Goal: Task Accomplishment & Management: Manage account settings

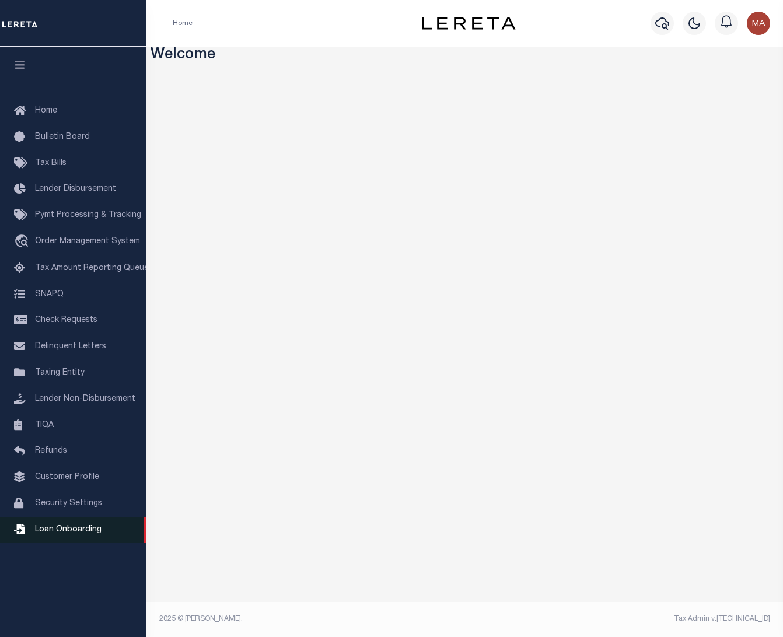
click at [62, 532] on link "Loan Onboarding" at bounding box center [73, 530] width 146 height 26
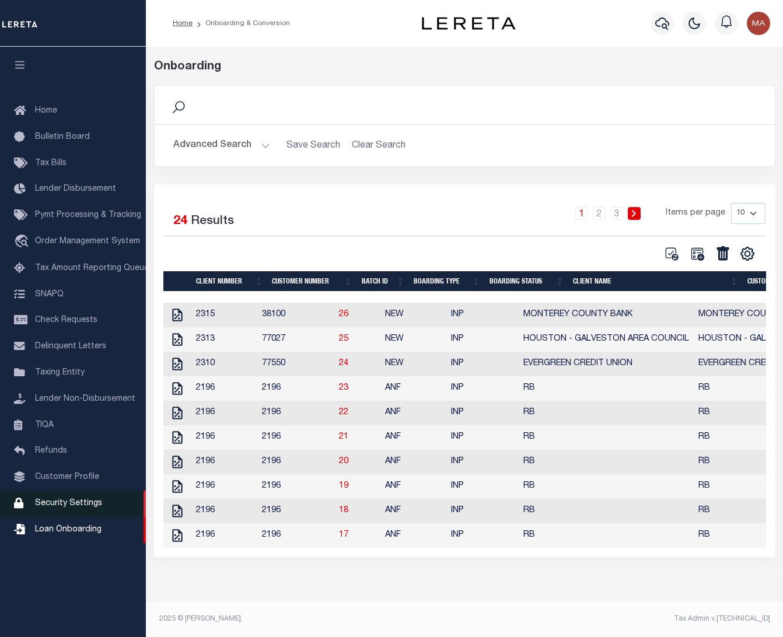
click at [52, 507] on span "Security Settings" at bounding box center [68, 503] width 67 height 8
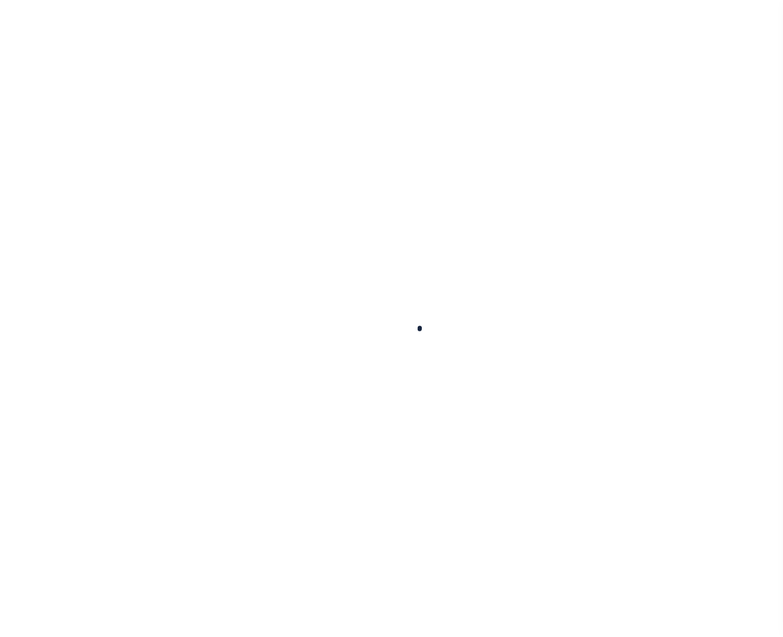
select select "100"
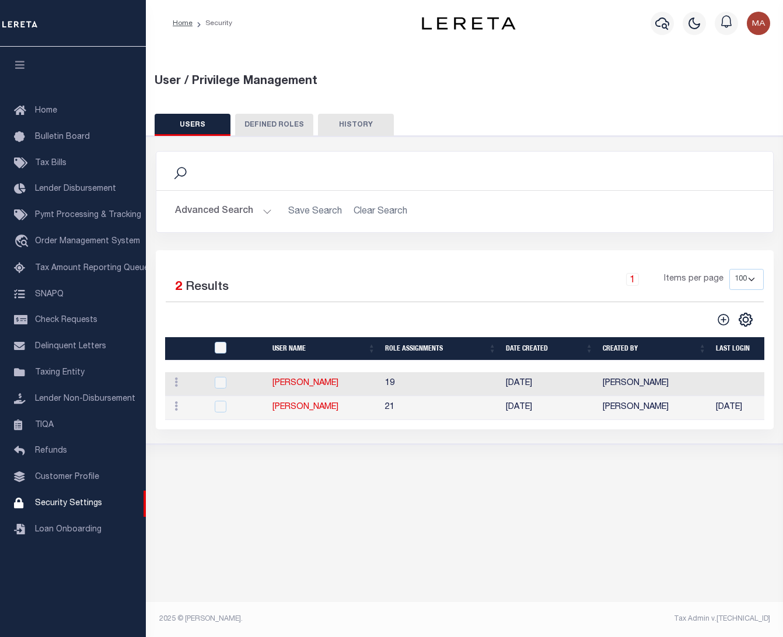
click at [259, 213] on button "Advanced Search" at bounding box center [223, 211] width 97 height 23
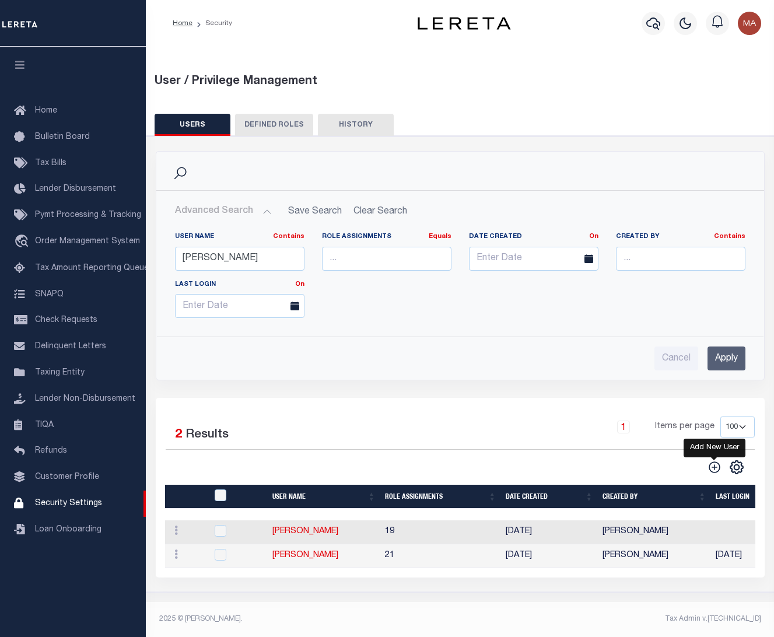
click at [714, 469] on icon "" at bounding box center [715, 467] width 6 height 6
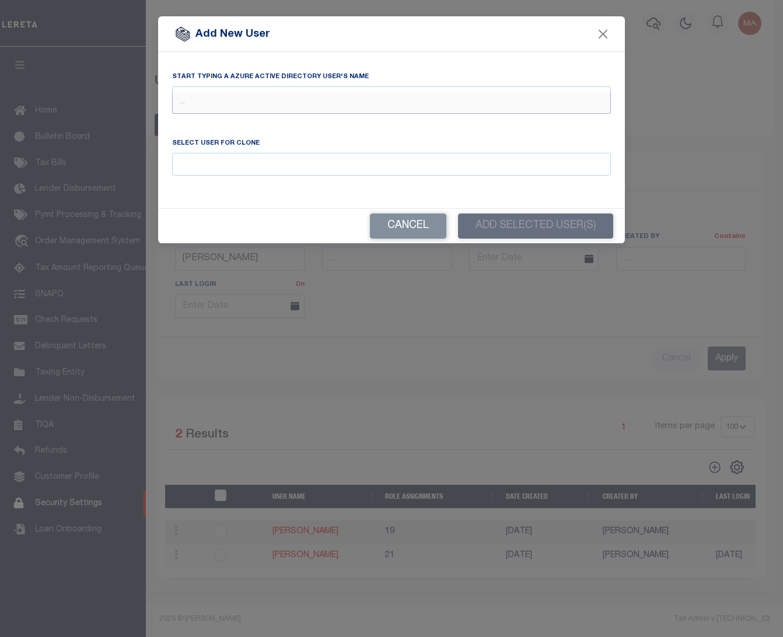
click at [274, 104] on input "text" at bounding box center [391, 103] width 439 height 22
click at [278, 106] on input "text" at bounding box center [391, 103] width 439 height 22
type input "julio"
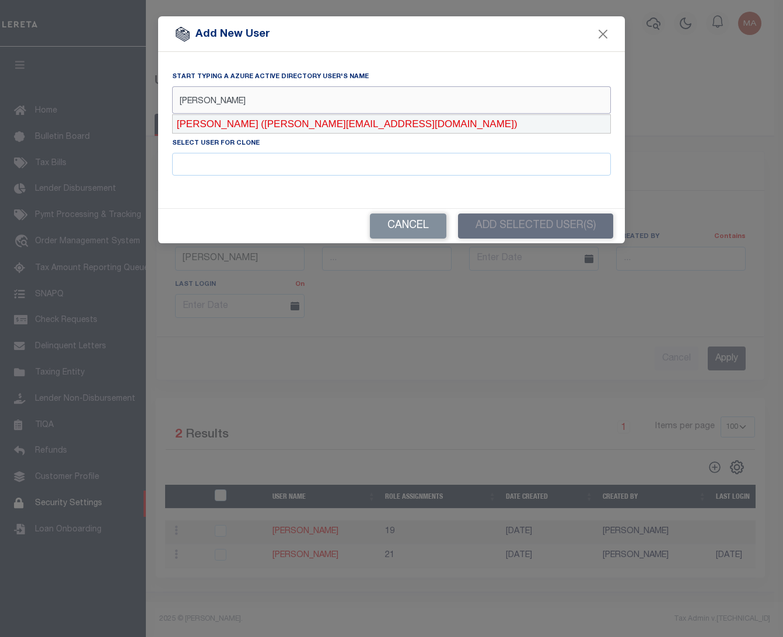
click at [289, 122] on div "Julio Villa (Julio.Villa@accumatch.com)" at bounding box center [391, 124] width 437 height 19
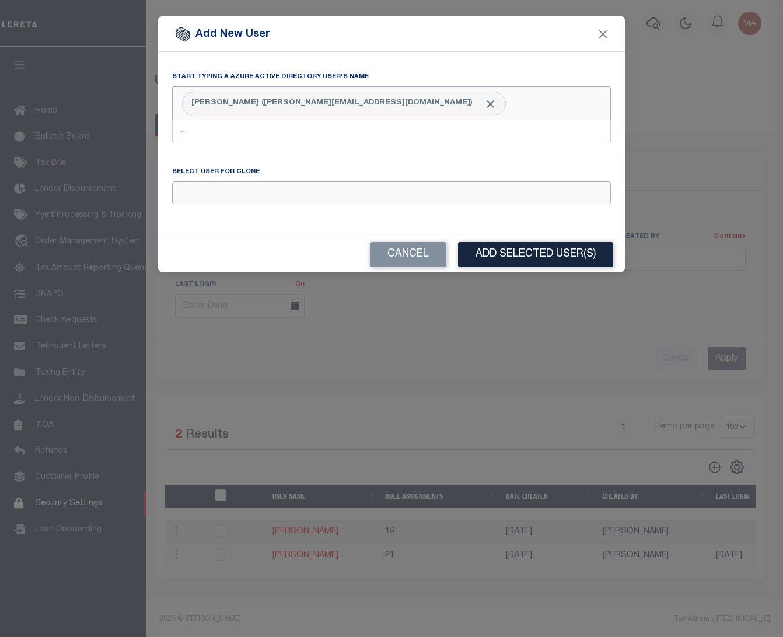
click at [208, 190] on input "Email" at bounding box center [391, 192] width 439 height 23
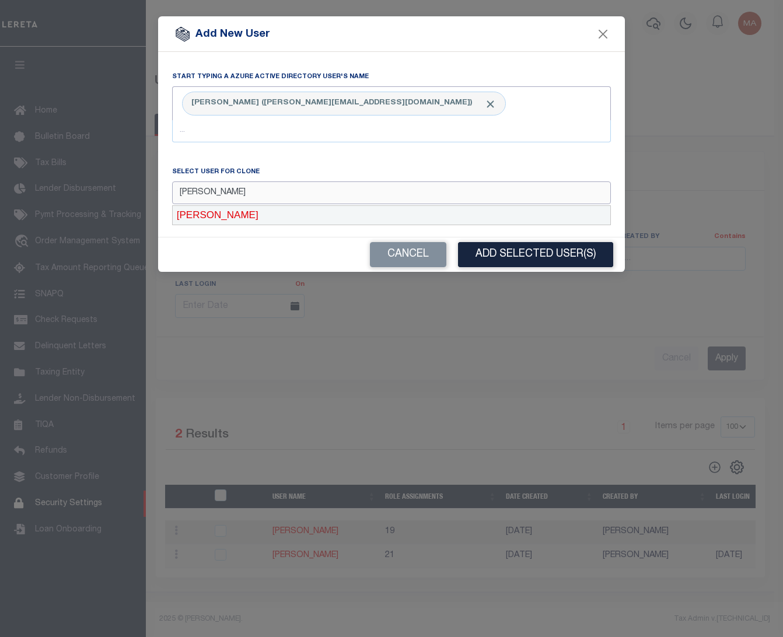
click at [242, 207] on div "Maria Alvarado" at bounding box center [391, 215] width 437 height 19
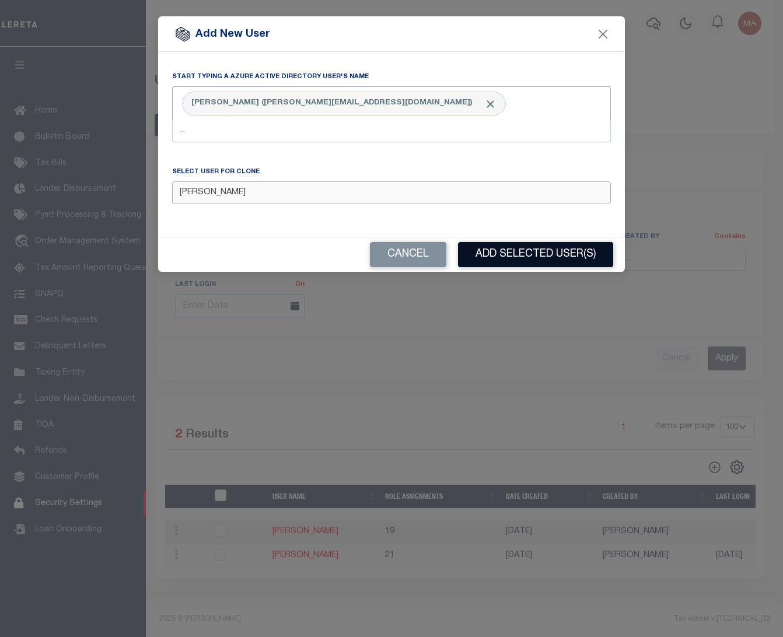
type input "Maria Alvarado"
click at [551, 255] on button "Add Selected User(s)" at bounding box center [535, 254] width 155 height 25
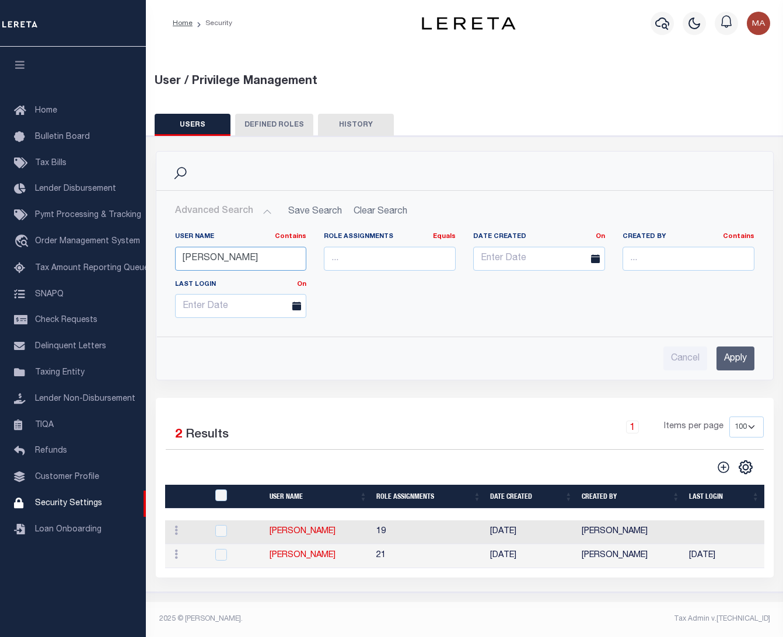
click at [193, 260] on input "LOREN" at bounding box center [241, 259] width 132 height 24
type input "julio"
click at [735, 352] on input "Apply" at bounding box center [735, 358] width 38 height 24
